Goal: Find specific page/section: Find specific page/section

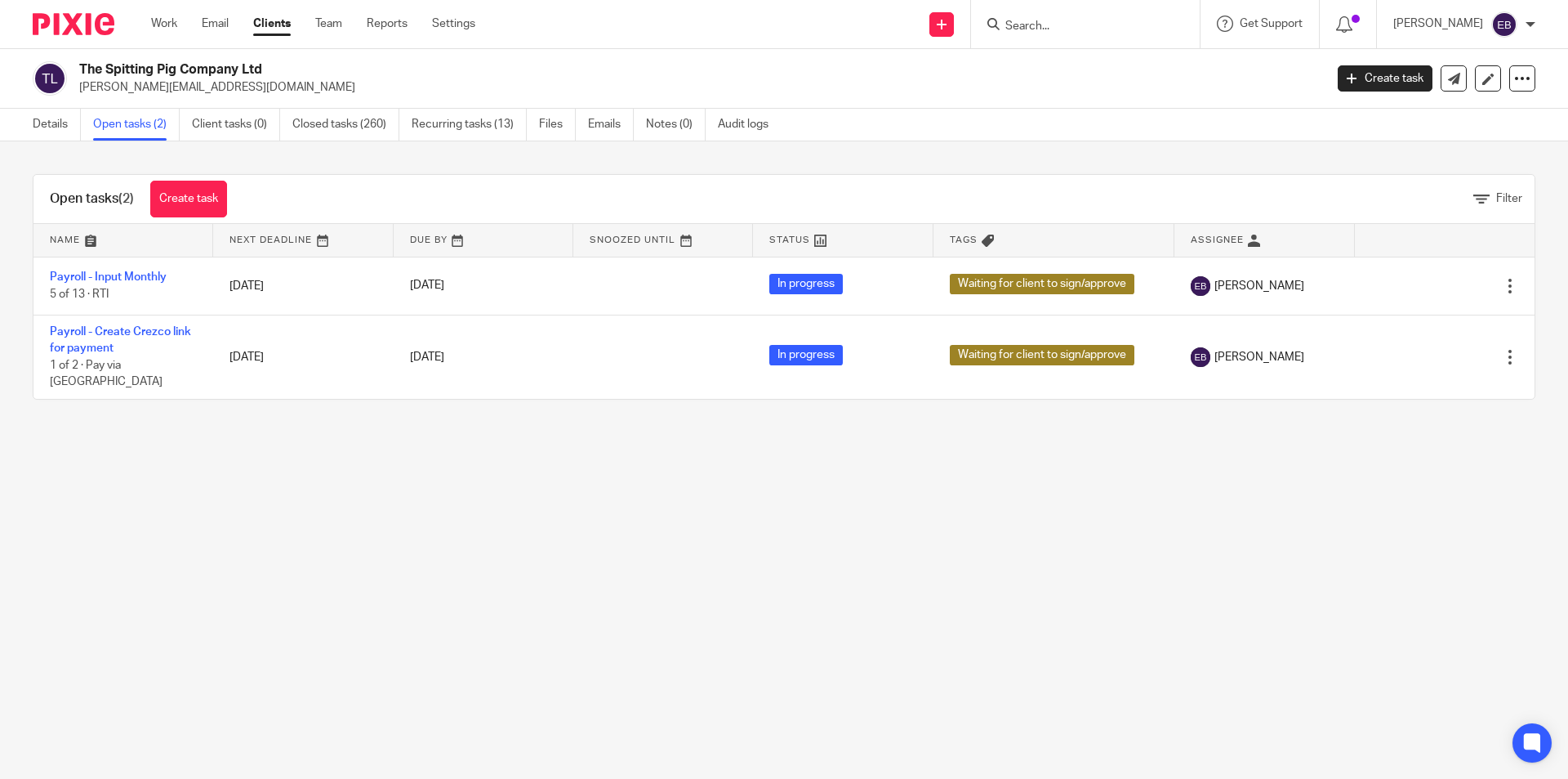
click at [1080, 29] on input "Search" at bounding box center [1078, 27] width 147 height 15
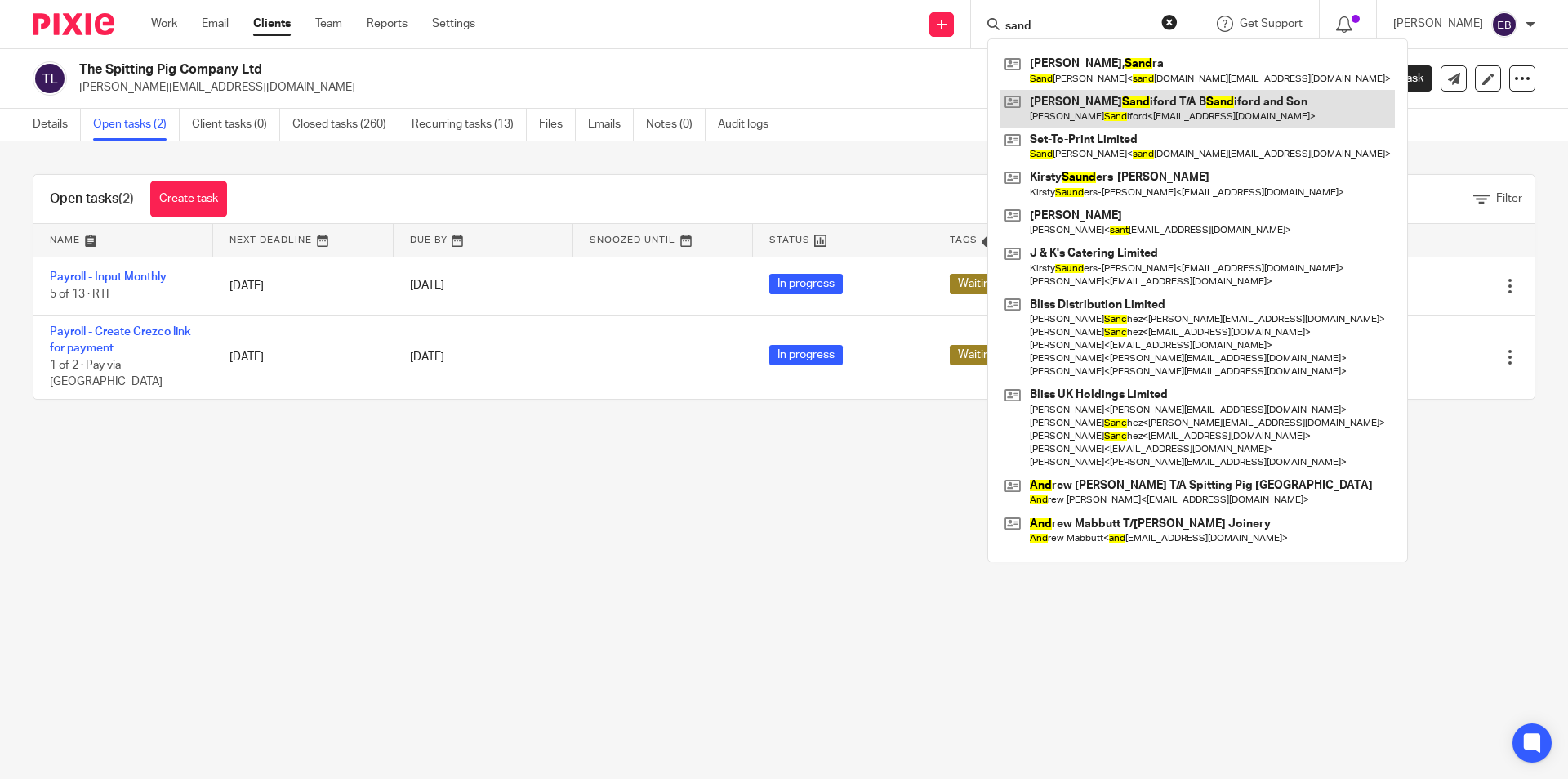
type input "sand"
click at [1130, 118] on link at bounding box center [1197, 108] width 395 height 37
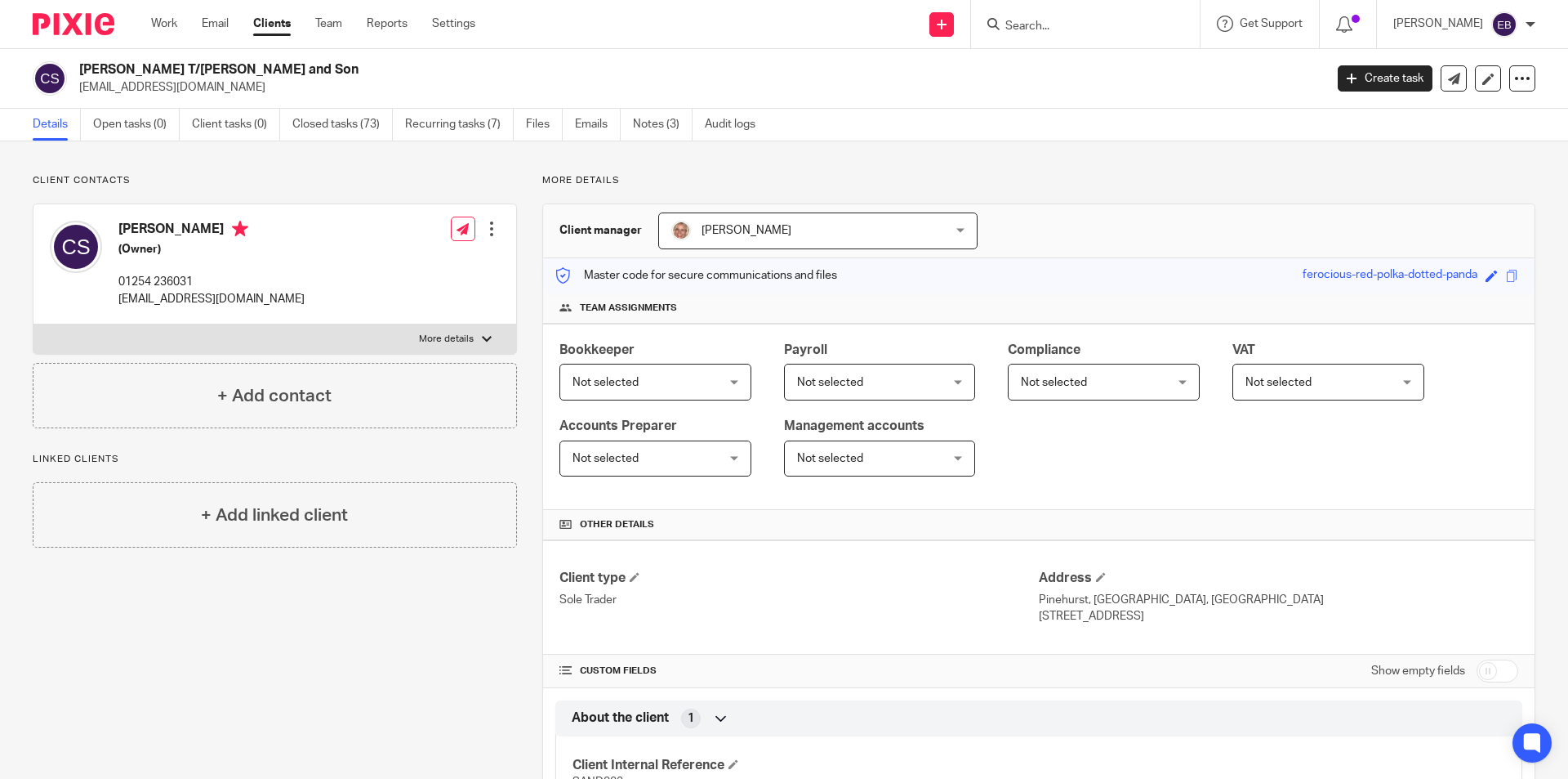
click at [384, 311] on div "[PERSON_NAME] (Owner) 01254 236031 [EMAIL_ADDRESS][DOMAIN_NAME] Edit contact Cr…" at bounding box center [275, 264] width 482 height 120
click at [386, 326] on label "More details" at bounding box center [275, 339] width 482 height 29
click at [34, 325] on input "More details" at bounding box center [33, 324] width 1 height 1
checkbox input "true"
